Goal: Find contact information: Find contact information

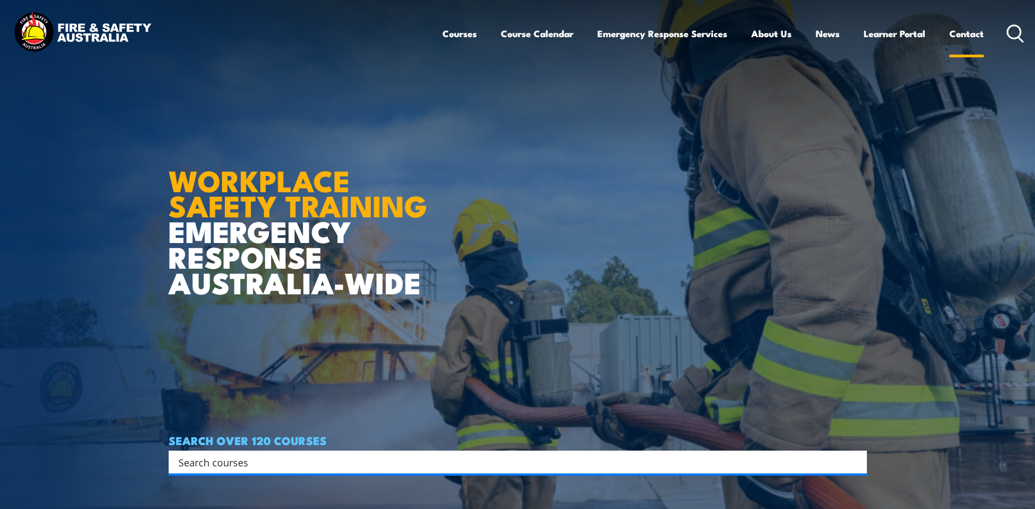
click at [970, 35] on link "Contact" at bounding box center [967, 33] width 34 height 29
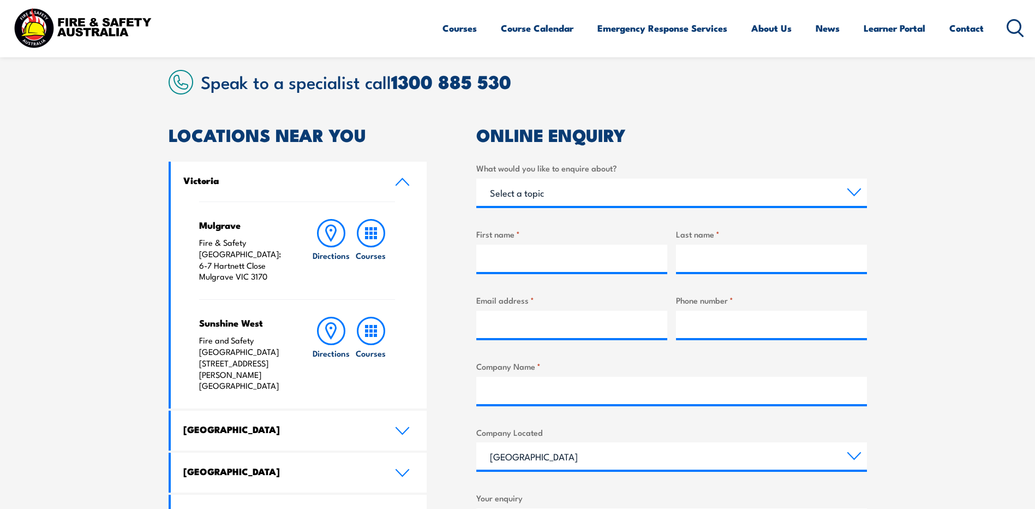
scroll to position [437, 0]
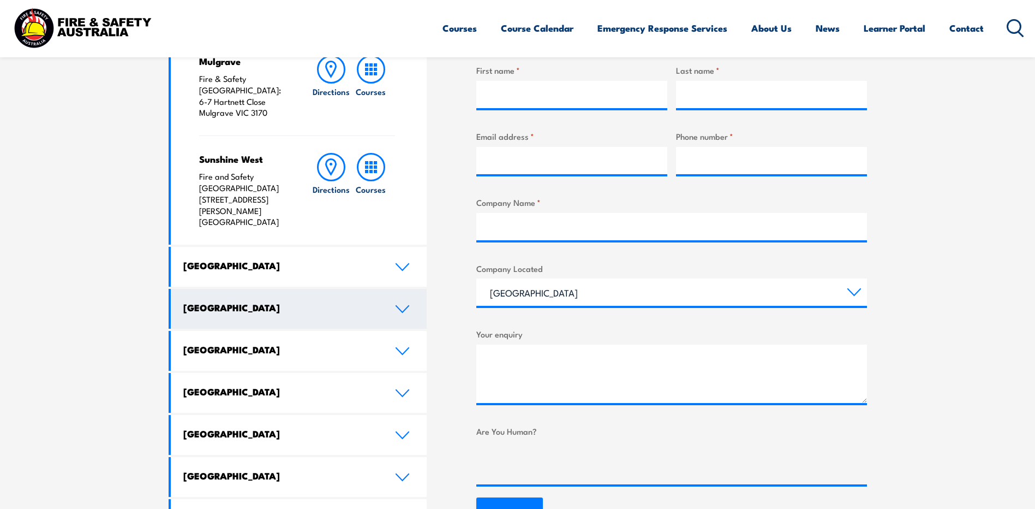
click at [364, 301] on h4 "[GEOGRAPHIC_DATA]" at bounding box center [280, 307] width 195 height 12
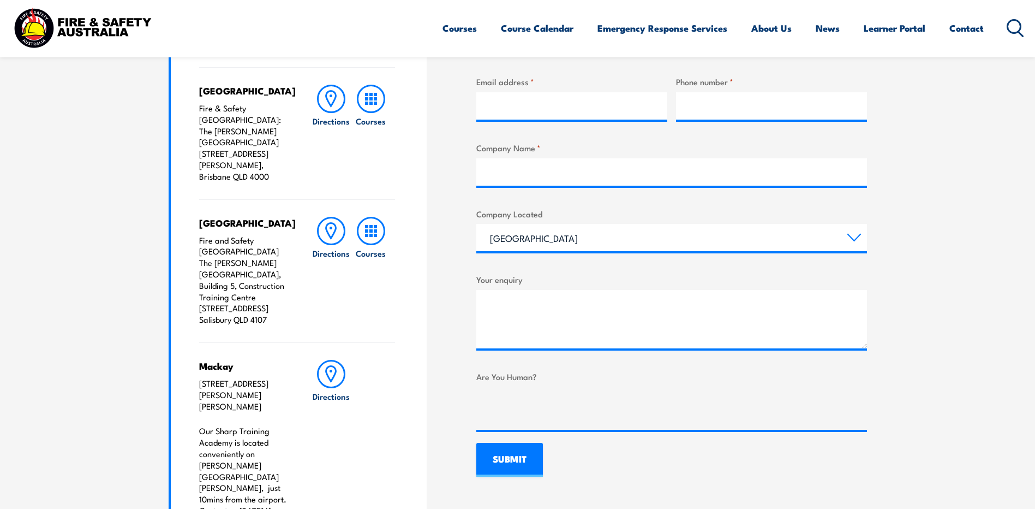
scroll to position [218, 0]
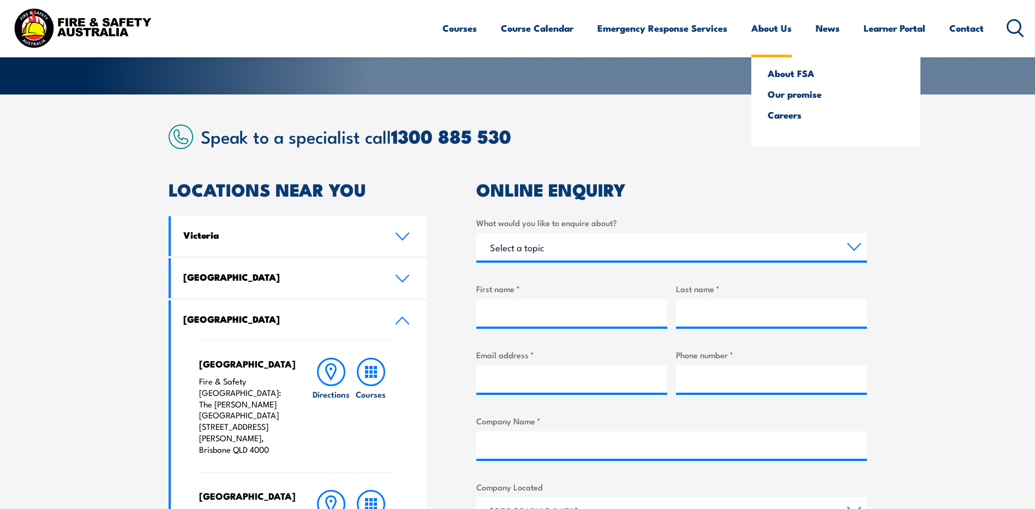
click at [772, 26] on link "About Us" at bounding box center [772, 28] width 40 height 29
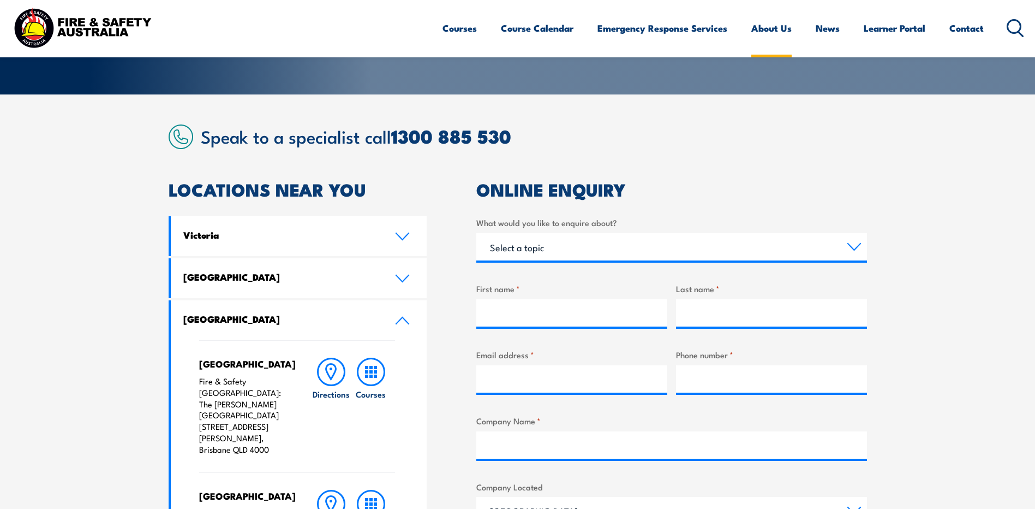
click at [772, 26] on link "About Us" at bounding box center [772, 28] width 40 height 29
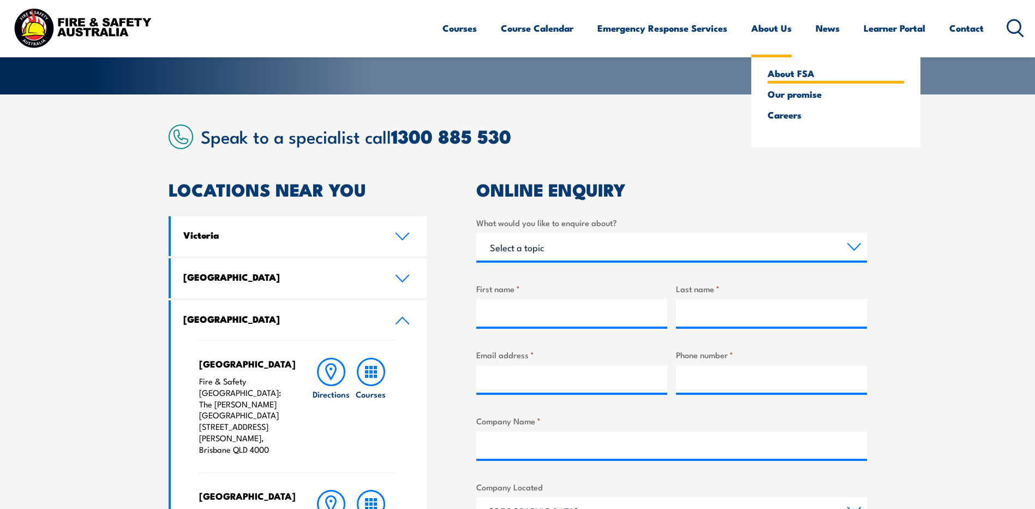
click at [773, 70] on link "About FSA" at bounding box center [836, 73] width 136 height 10
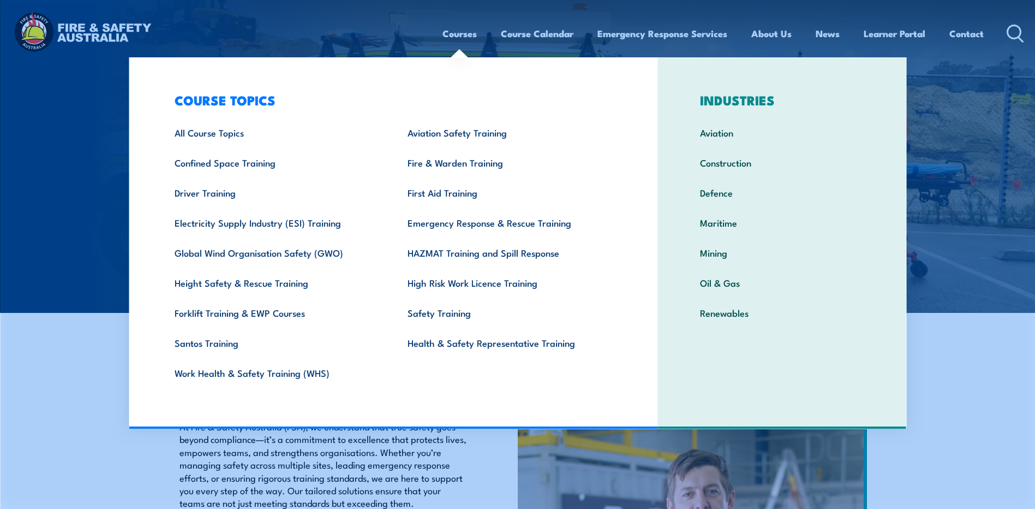
click at [449, 22] on link "Courses" at bounding box center [460, 33] width 34 height 29
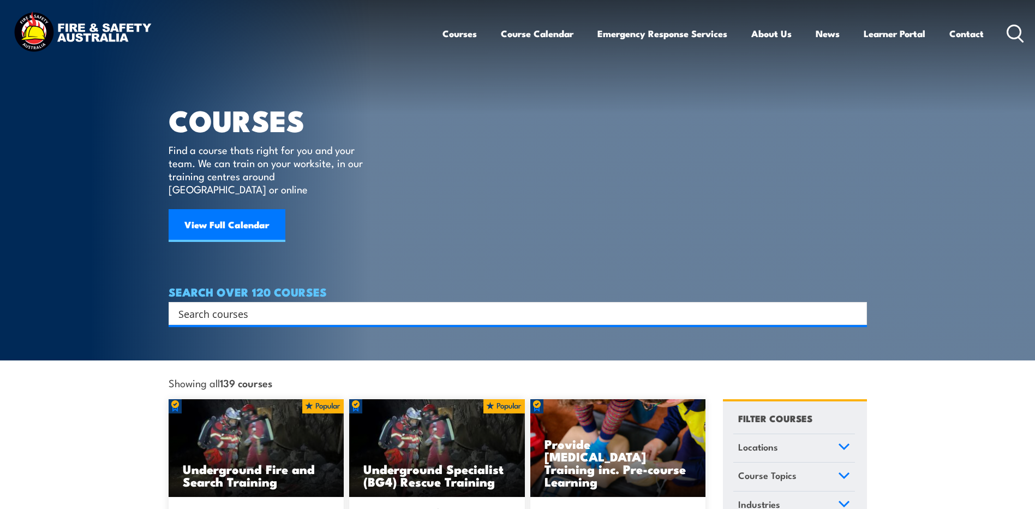
click at [946, 35] on ul "Courses Course Calendar Emergency Response Services Services Overview Emergency…" at bounding box center [713, 33] width 541 height 29
click at [962, 25] on link "Contact" at bounding box center [967, 33] width 34 height 29
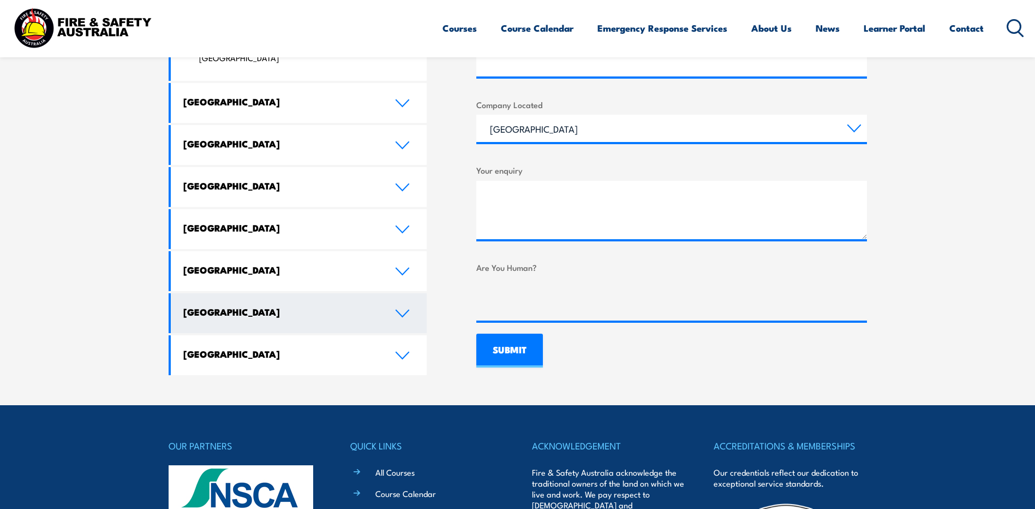
scroll to position [837, 0]
